Goal: Information Seeking & Learning: Learn about a topic

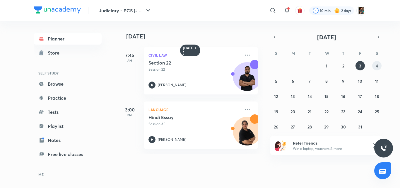
click at [378, 66] on abbr "4" at bounding box center [377, 66] width 2 height 6
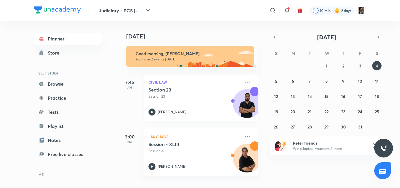
click at [216, 91] on h5 "Section 23" at bounding box center [185, 90] width 73 height 6
